Goal: Task Accomplishment & Management: Manage account settings

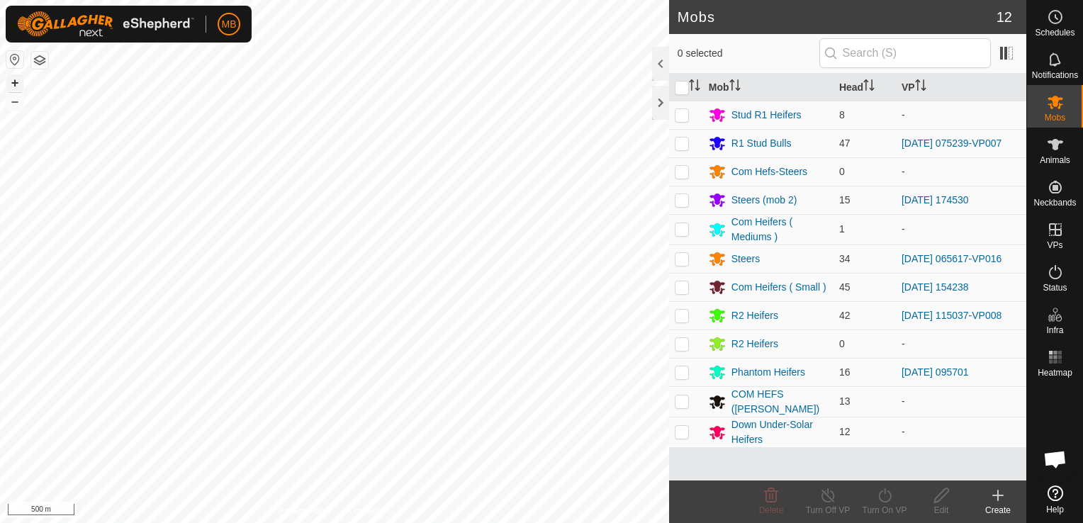
click at [20, 86] on button "+" at bounding box center [14, 82] width 17 height 17
click at [12, 84] on button "+" at bounding box center [14, 82] width 17 height 17
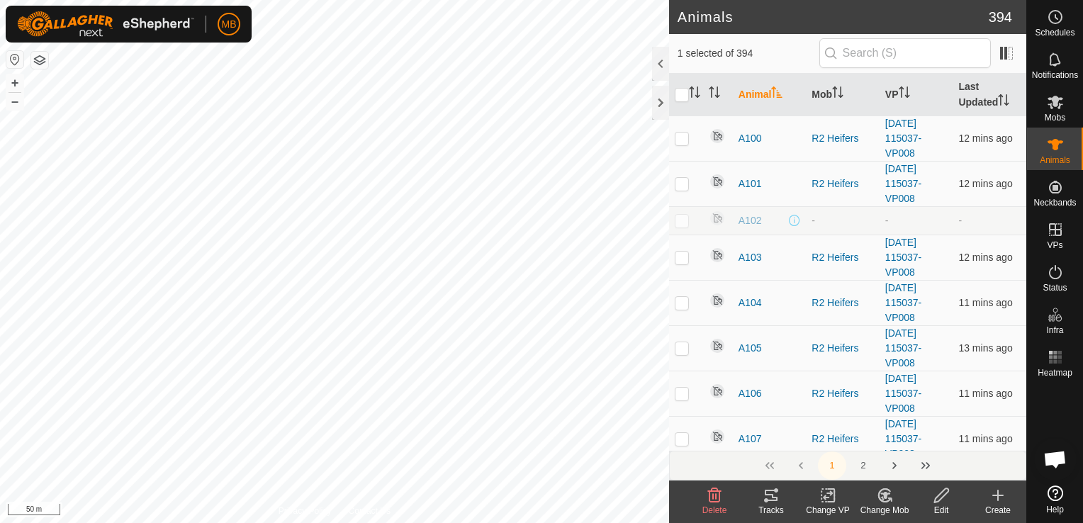
click at [887, 516] on div "Change Mob" at bounding box center [884, 510] width 57 height 13
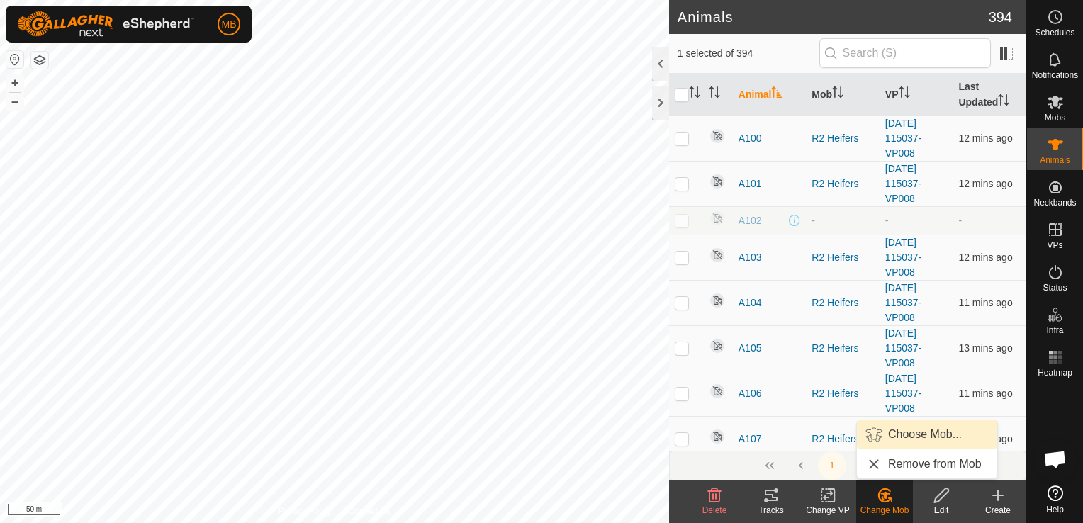
click at [924, 424] on link "Choose Mob..." at bounding box center [927, 434] width 140 height 28
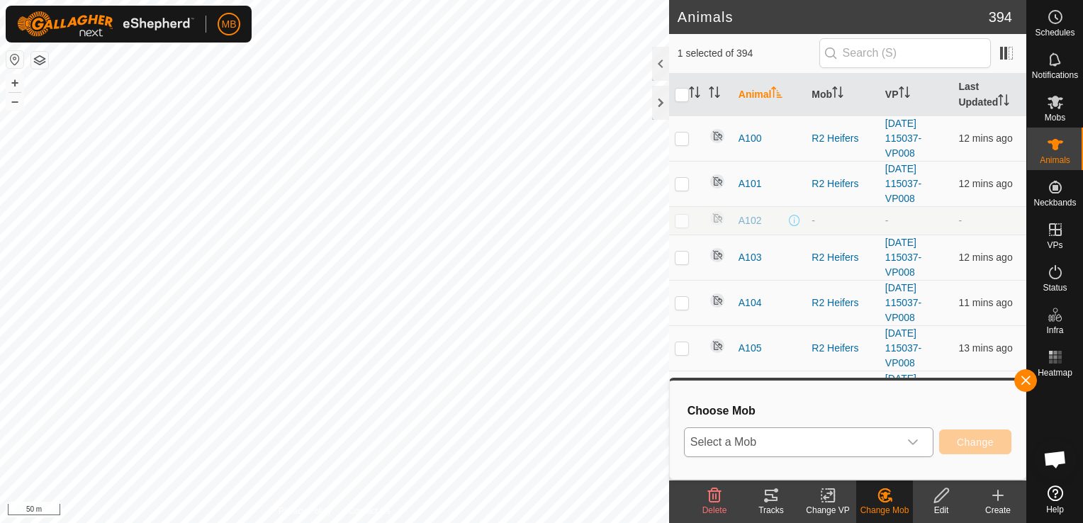
click at [917, 444] on icon "dropdown trigger" at bounding box center [912, 442] width 11 height 11
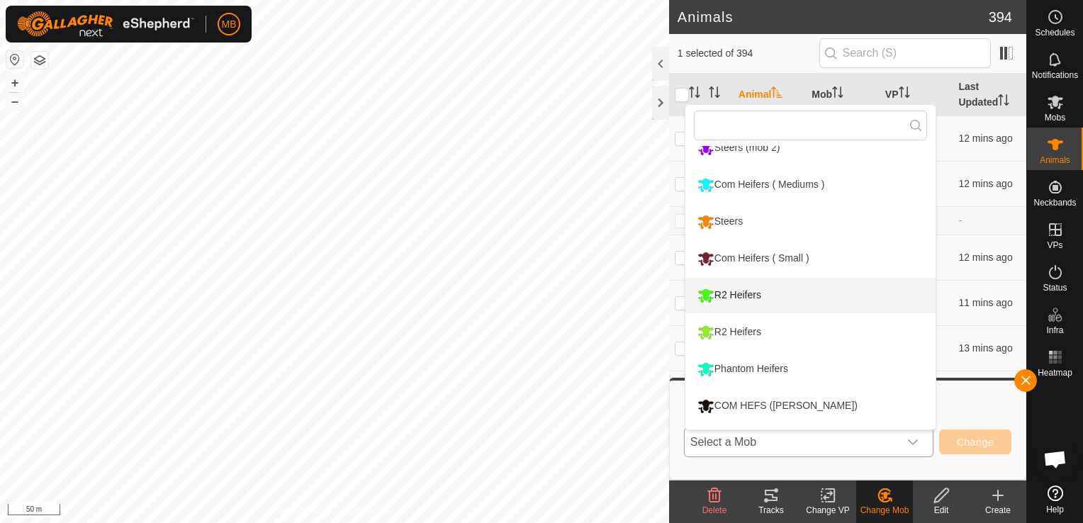
scroll to position [157, 0]
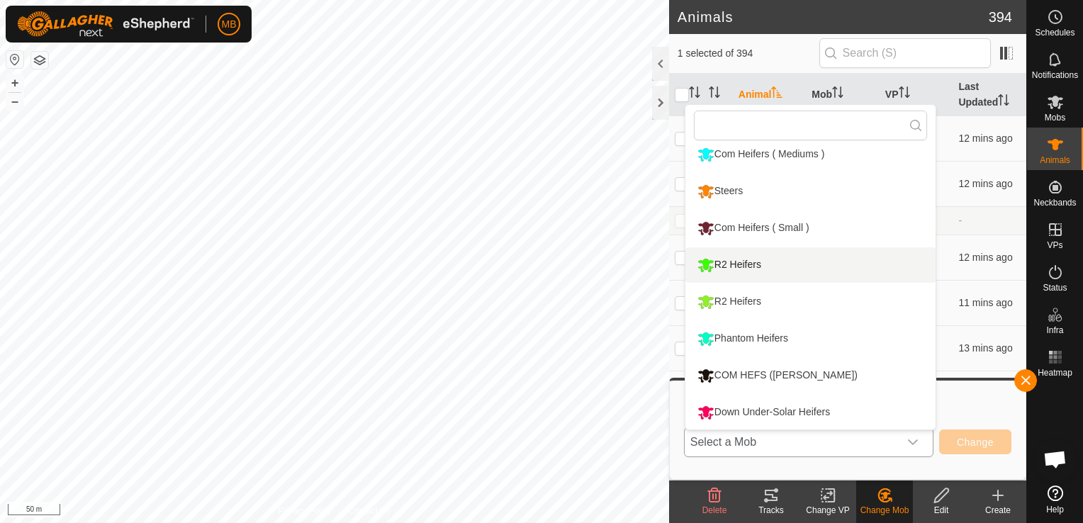
click at [836, 411] on li "Down Under-Solar Heifers" at bounding box center [810, 412] width 250 height 35
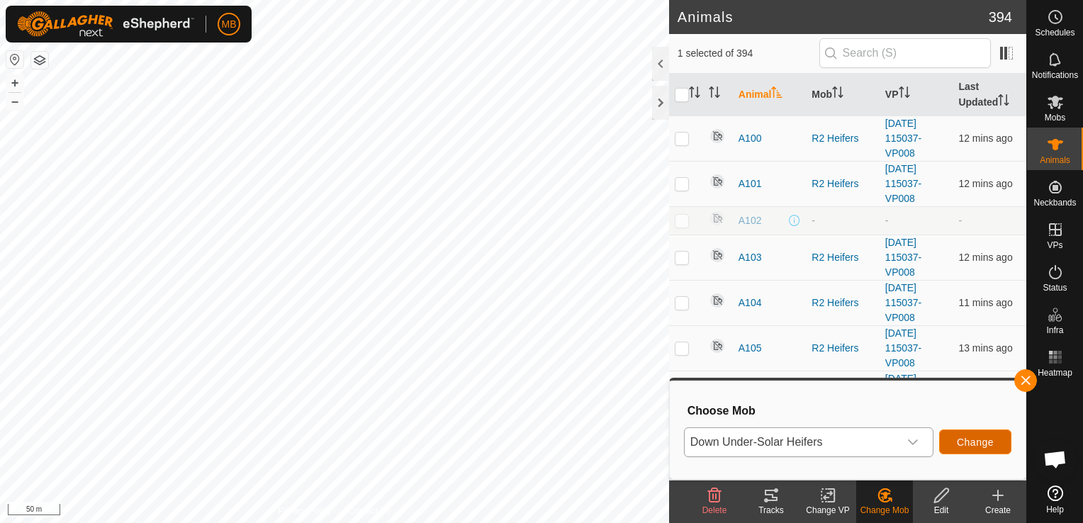
click at [984, 437] on span "Change" at bounding box center [975, 442] width 37 height 11
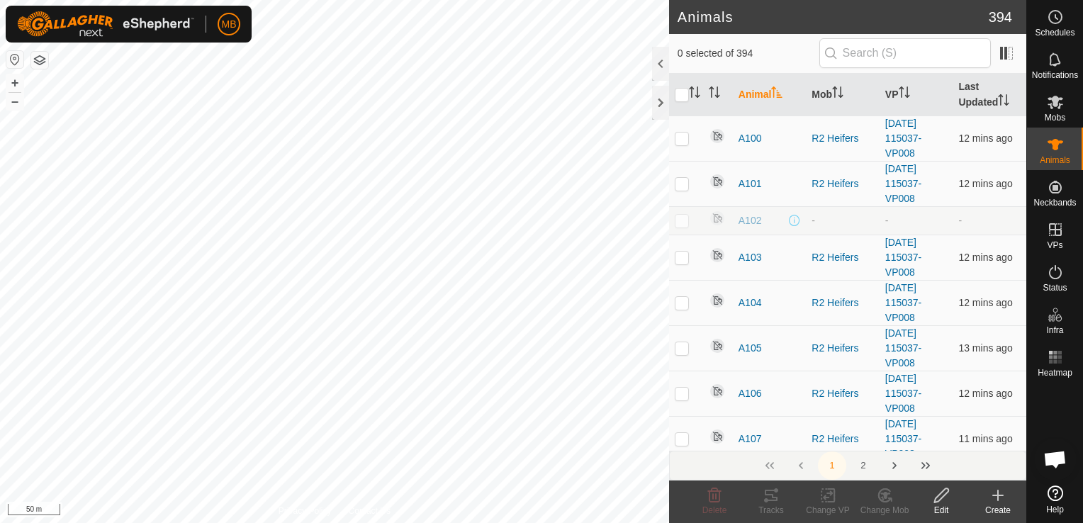
click at [649, 0] on html "MB Schedules Notifications Mobs Animals Neckbands VPs Status Infra Heatmap Help…" at bounding box center [541, 261] width 1083 height 523
click at [604, 0] on html "MB Schedules Notifications Mobs Animals Neckbands VPs Status Infra Heatmap Help…" at bounding box center [541, 261] width 1083 height 523
click at [454, 0] on html "MB Schedules Notifications Mobs Animals Neckbands VPs Status Infra Heatmap Help…" at bounding box center [541, 261] width 1083 height 523
click at [11, 98] on button "–" at bounding box center [14, 101] width 17 height 17
click at [18, 84] on button "+" at bounding box center [14, 82] width 17 height 17
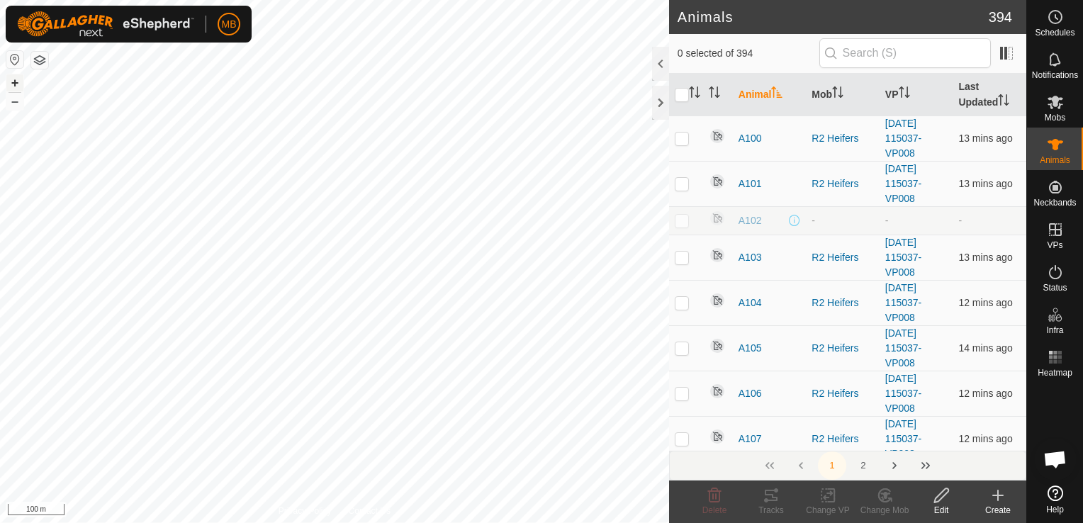
click at [18, 84] on button "+" at bounding box center [14, 82] width 17 height 17
checkbox input "true"
